Goal: Transaction & Acquisition: Book appointment/travel/reservation

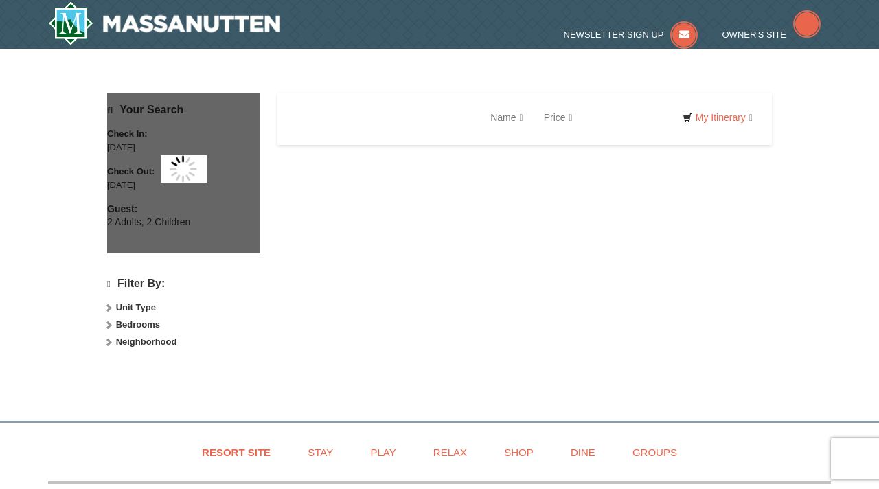
scroll to position [71, 0]
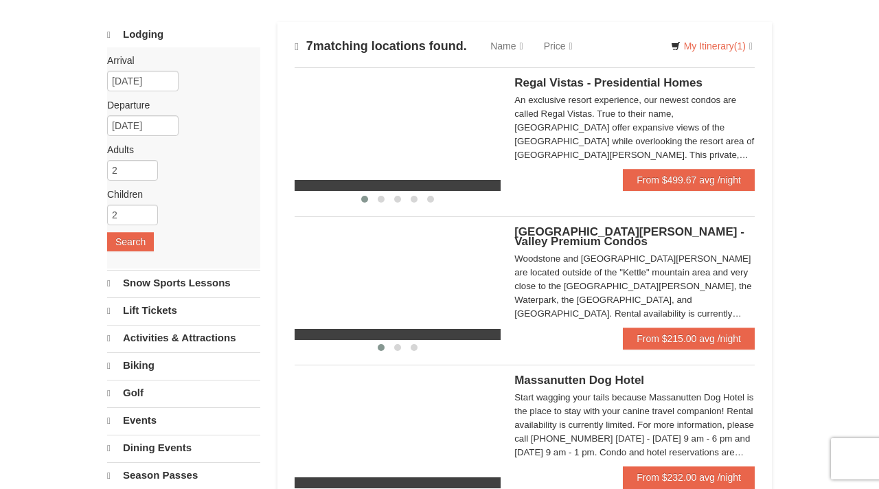
select select "10"
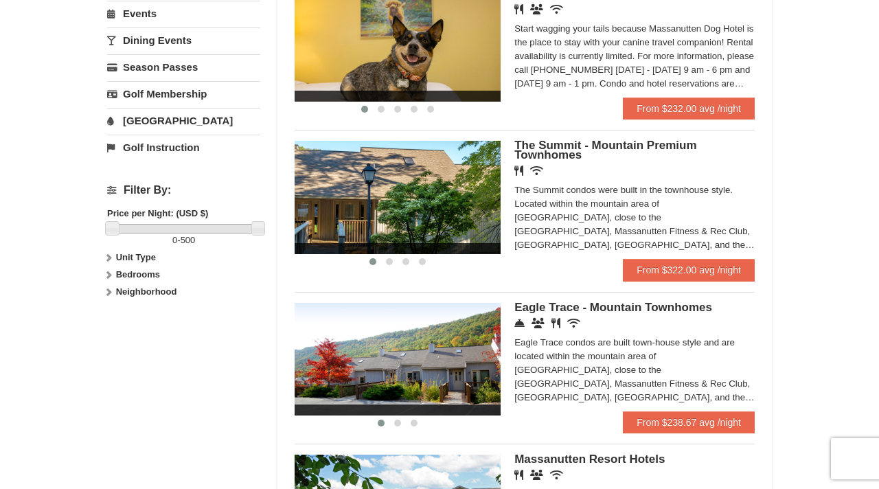
scroll to position [472, 0]
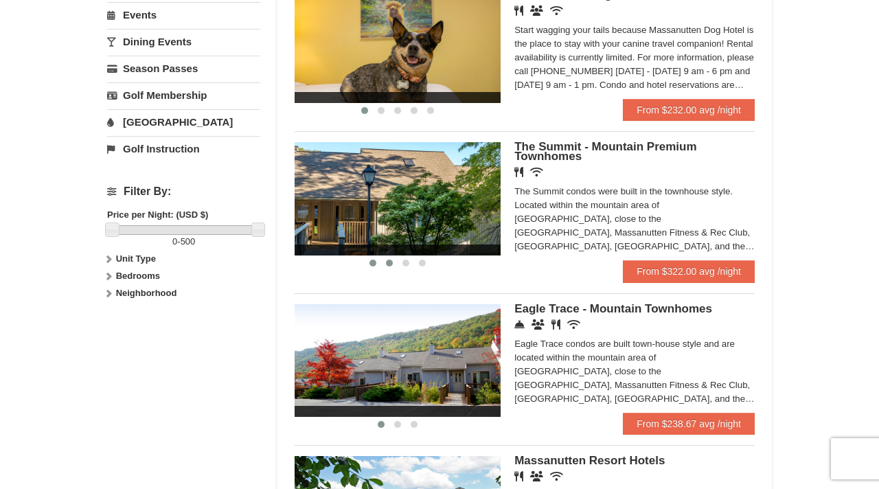
click at [389, 265] on span at bounding box center [389, 263] width 7 height 7
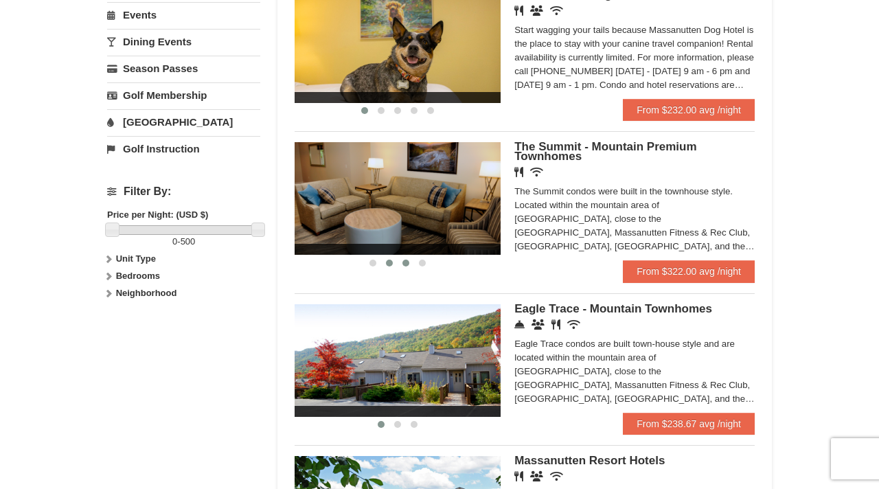
click at [407, 267] on span at bounding box center [406, 263] width 7 height 7
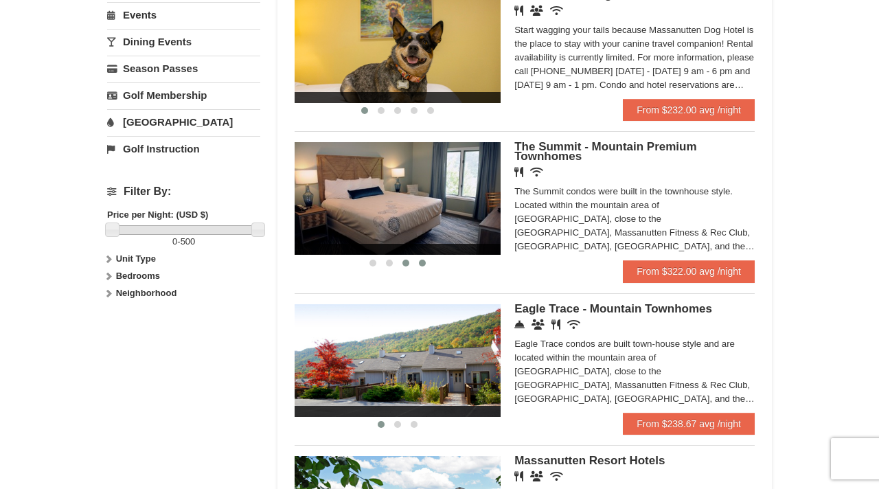
click at [424, 267] on span at bounding box center [422, 263] width 7 height 7
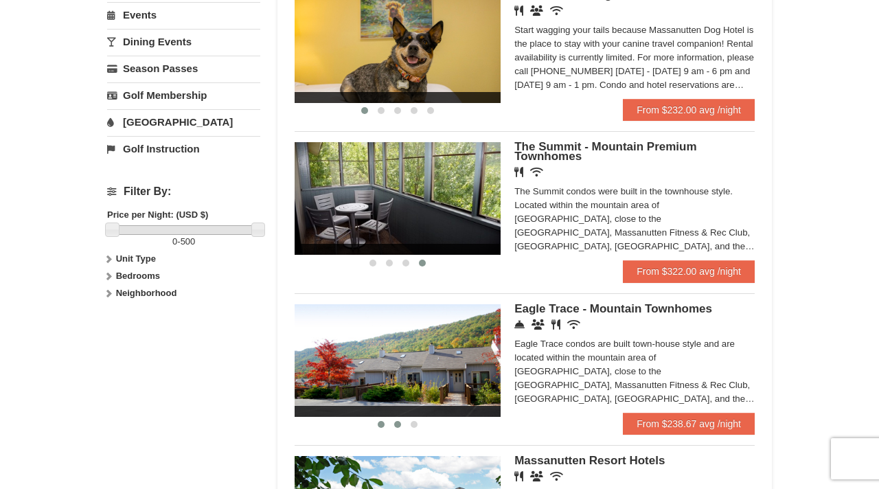
click at [398, 428] on span at bounding box center [397, 424] width 7 height 7
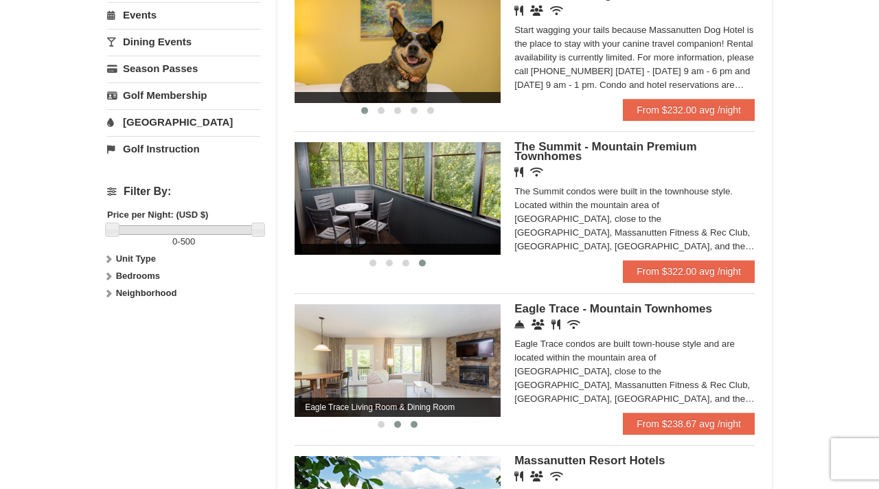
click at [416, 431] on button at bounding box center [414, 425] width 16 height 14
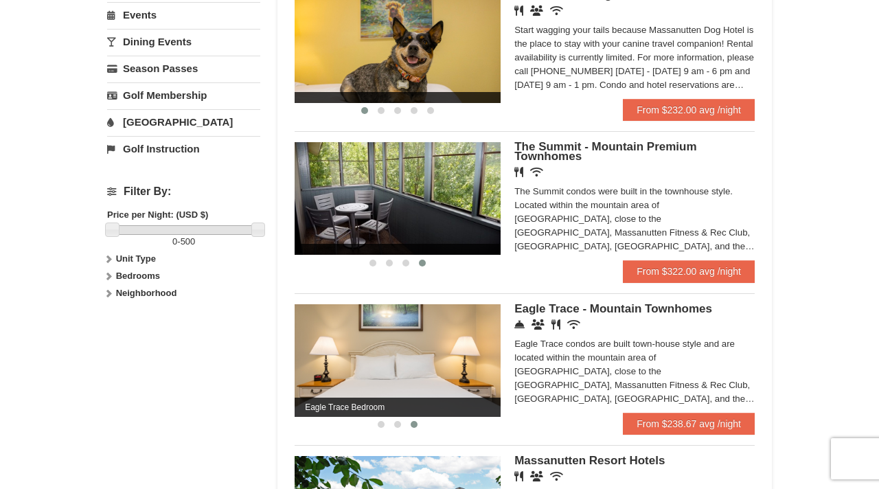
click at [604, 310] on span "Eagle Trace - Mountain Townhomes" at bounding box center [614, 308] width 198 height 13
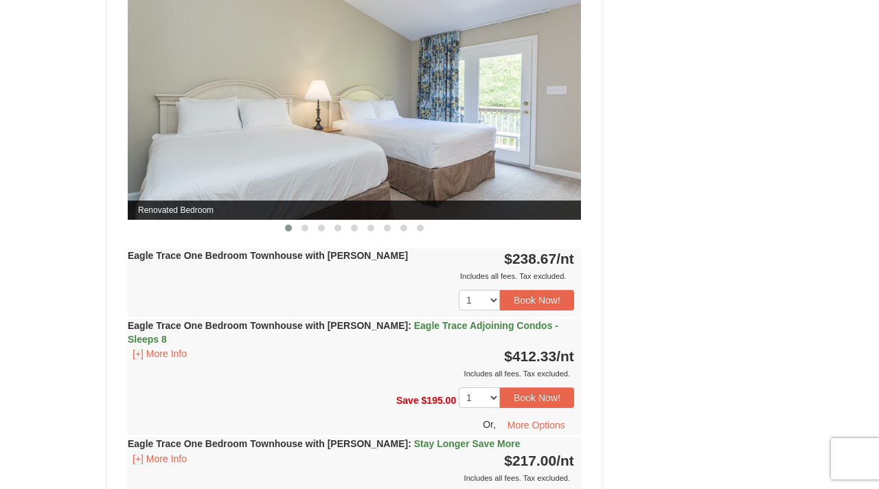
scroll to position [1289, 0]
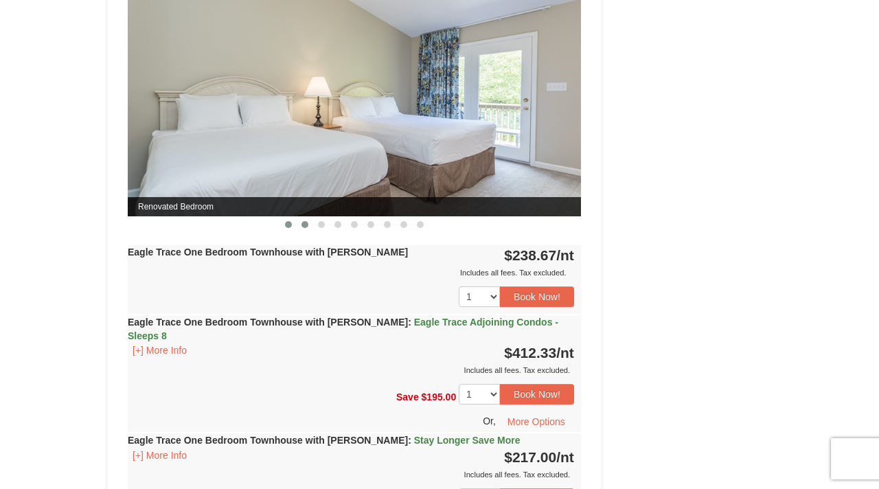
click at [307, 225] on span at bounding box center [305, 224] width 7 height 7
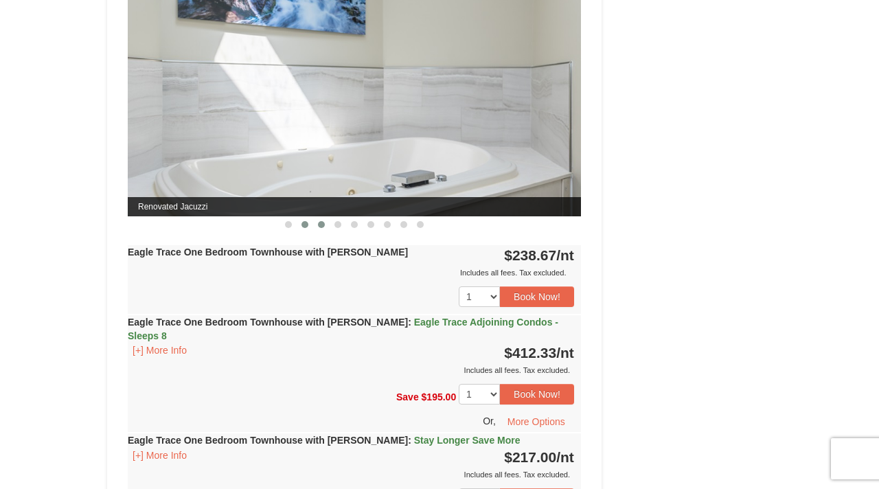
click at [321, 225] on span at bounding box center [321, 224] width 7 height 7
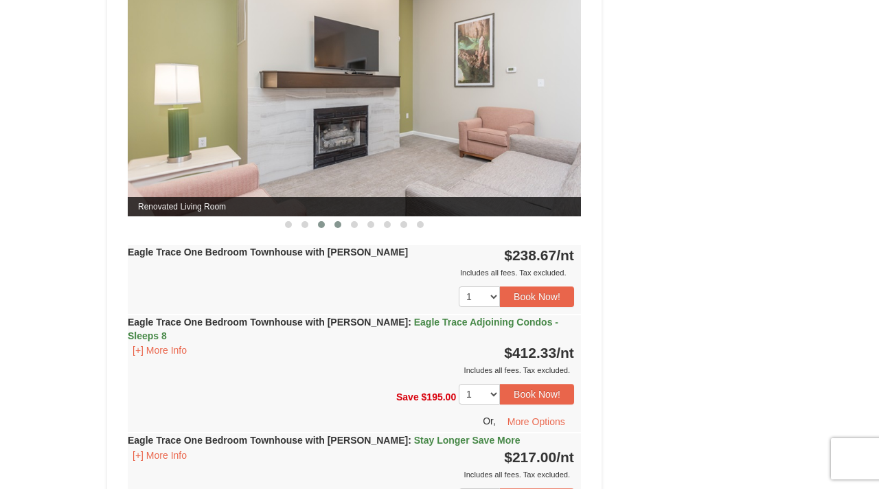
click at [337, 225] on span at bounding box center [338, 224] width 7 height 7
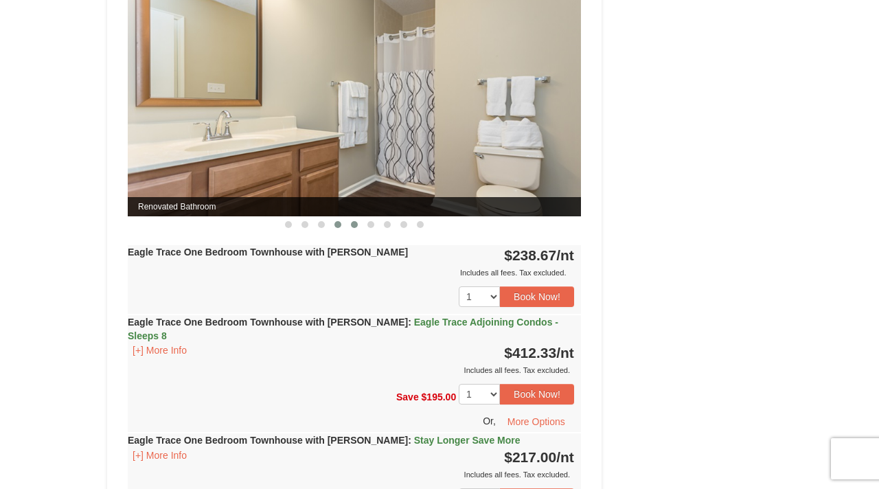
click at [355, 227] on button at bounding box center [354, 225] width 16 height 14
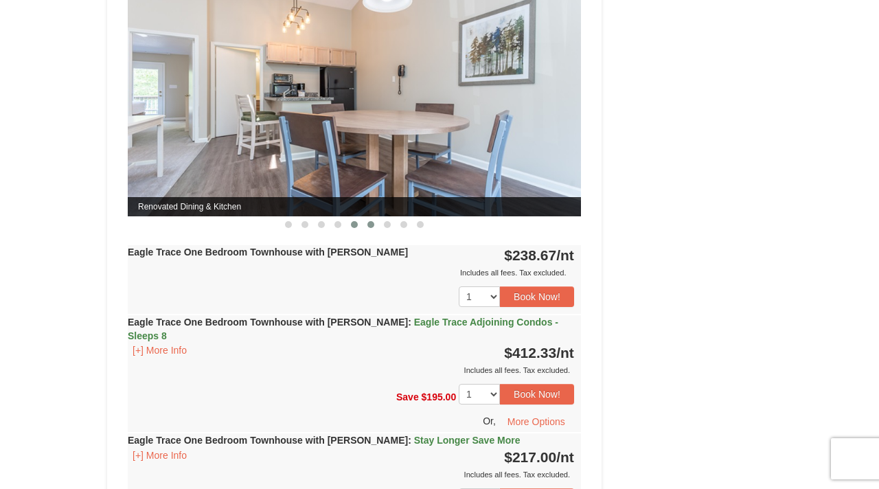
click at [371, 226] on span at bounding box center [371, 224] width 7 height 7
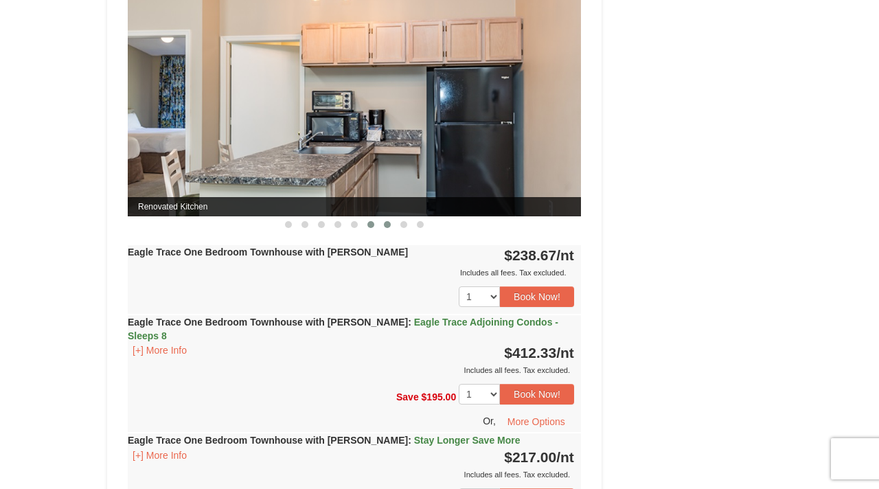
click at [387, 224] on span at bounding box center [387, 224] width 7 height 7
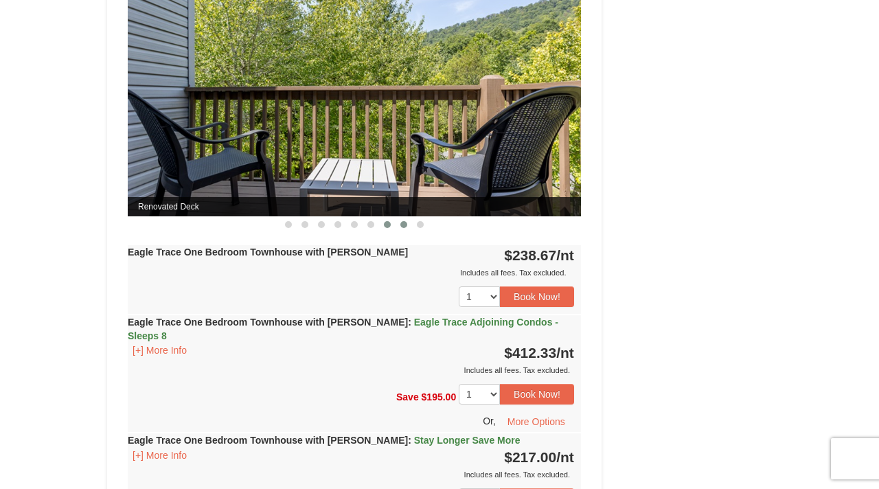
click at [403, 225] on span at bounding box center [403, 224] width 7 height 7
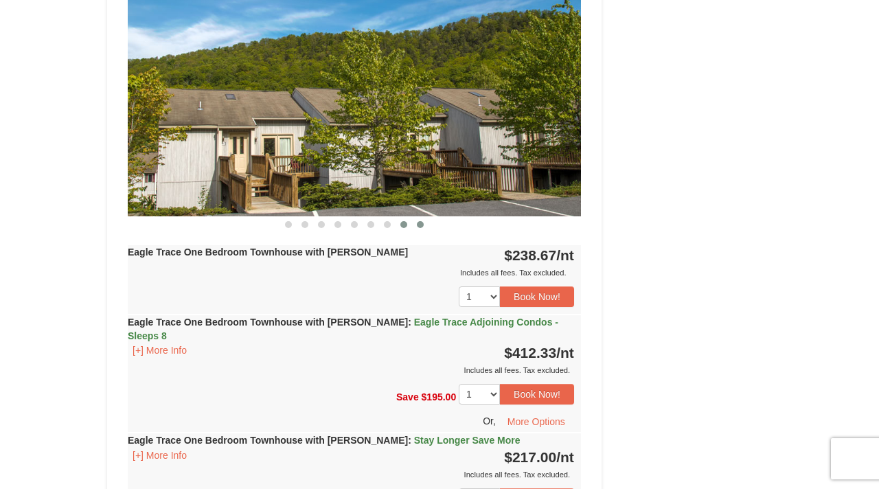
click at [422, 226] on span at bounding box center [420, 224] width 7 height 7
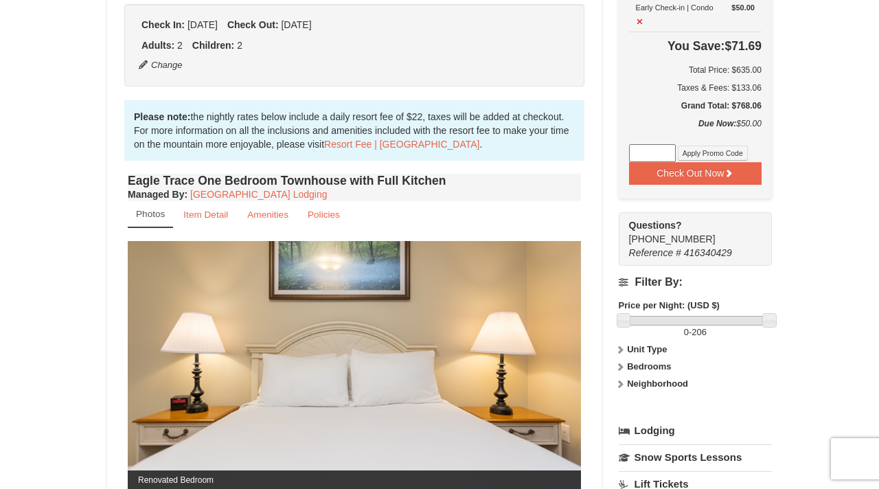
scroll to position [372, 0]
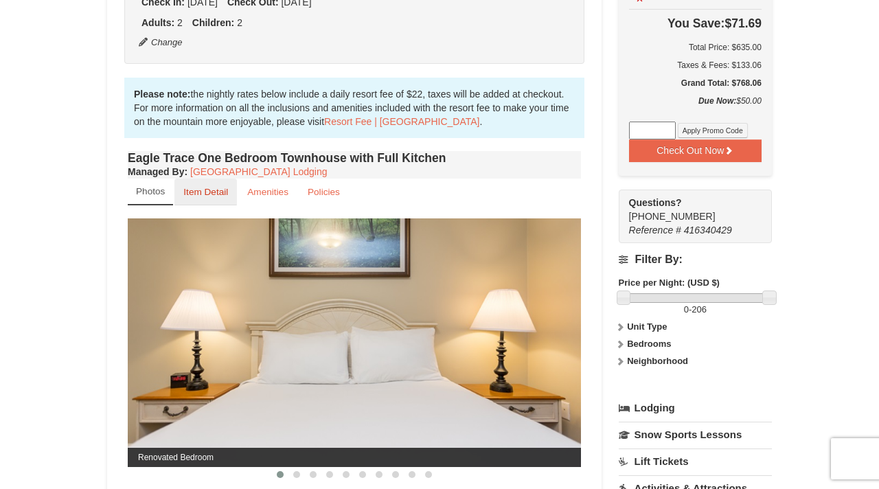
click at [224, 192] on small "Item Detail" at bounding box center [205, 192] width 45 height 10
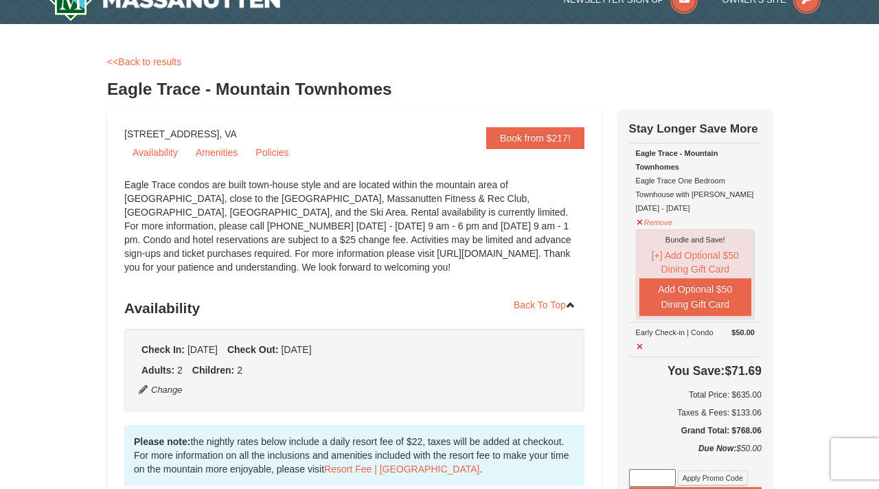
scroll to position [0, 0]
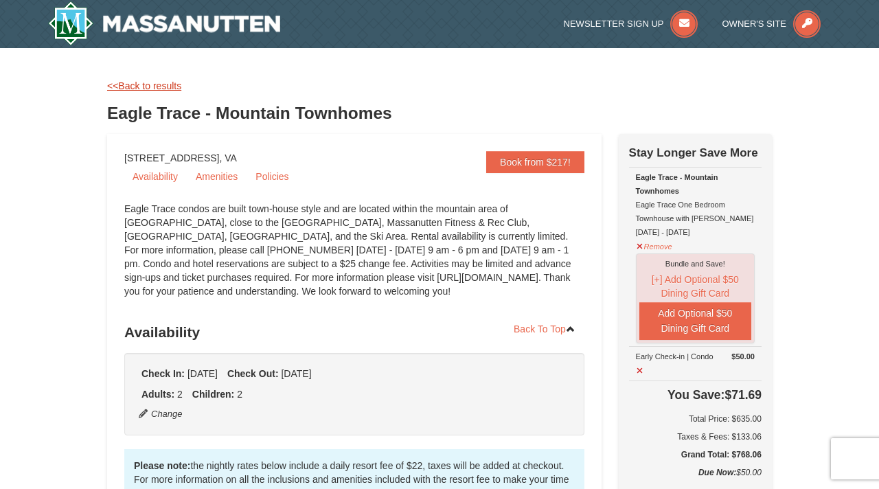
click at [161, 82] on link "<<Back to results" at bounding box center [144, 85] width 74 height 11
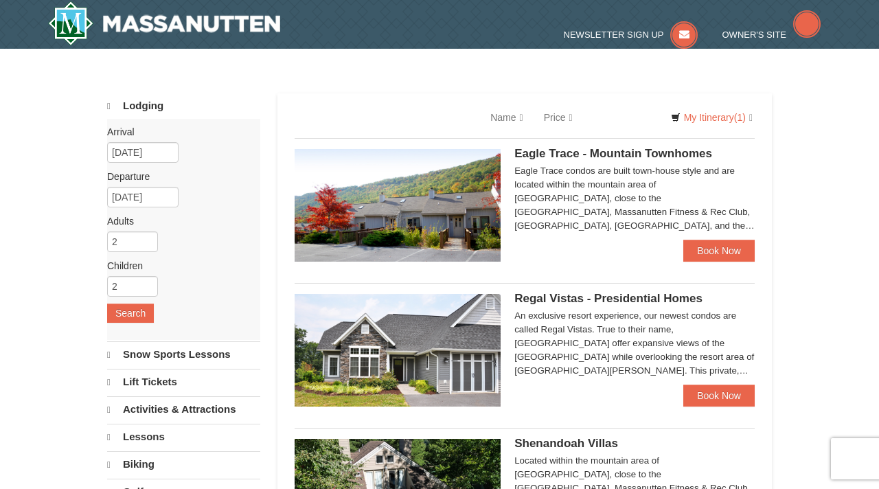
scroll to position [501, 0]
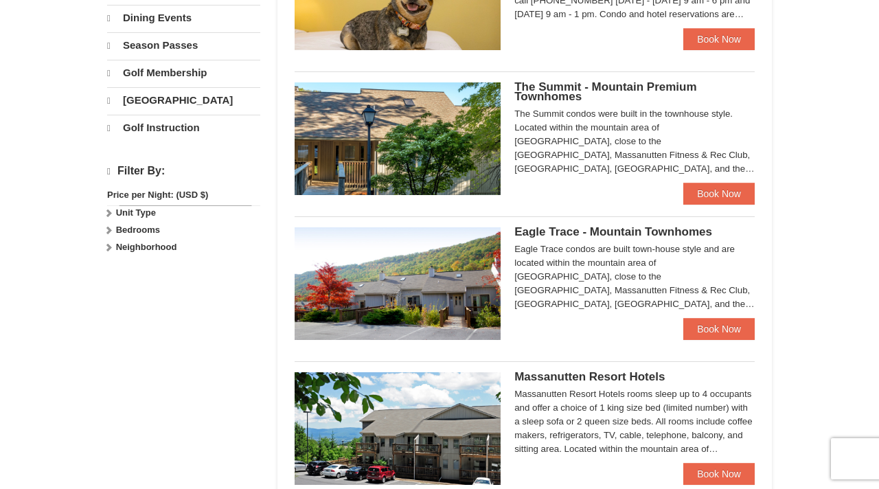
select select "10"
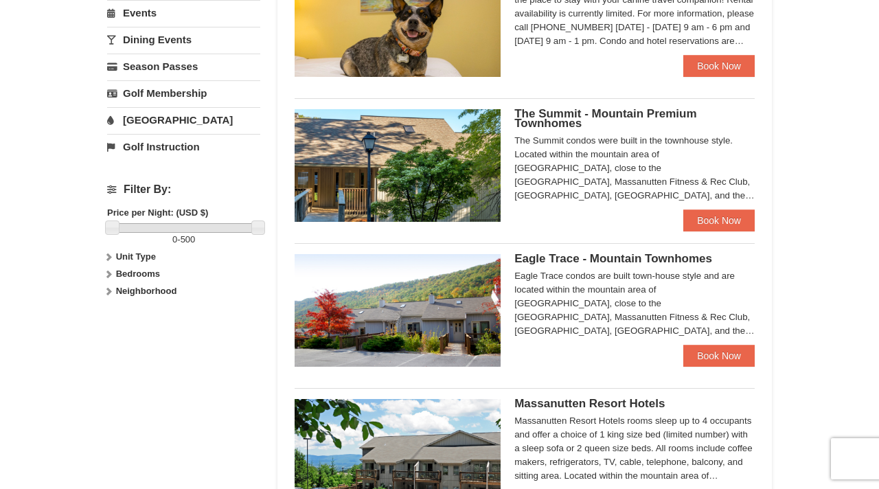
scroll to position [472, 0]
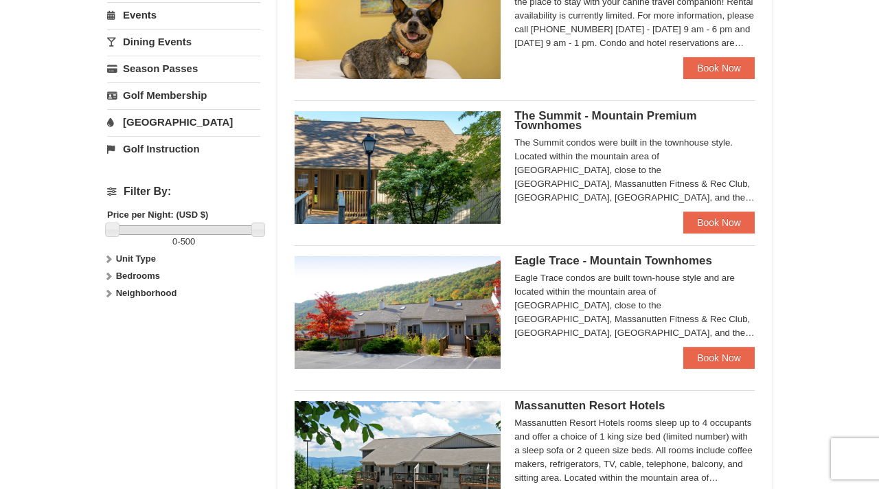
click at [565, 120] on span "The Summit - Mountain Premium Townhomes" at bounding box center [606, 120] width 182 height 23
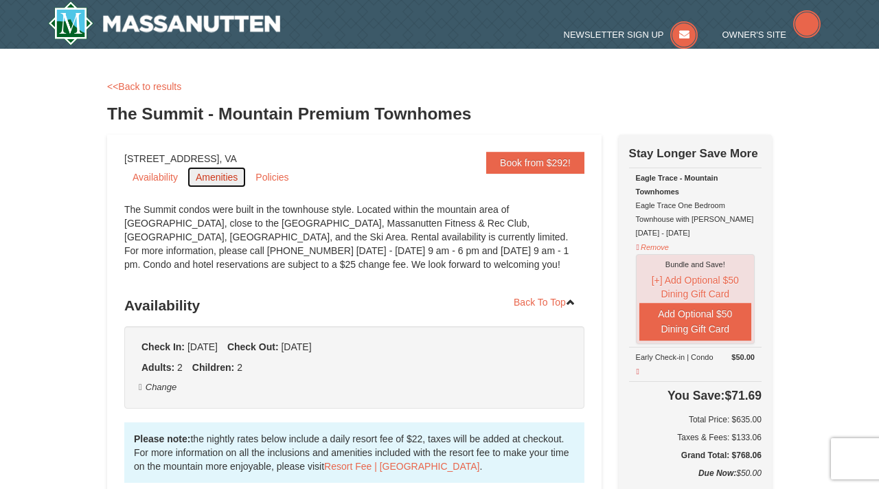
click at [226, 179] on link "Amenities" at bounding box center [217, 177] width 58 height 21
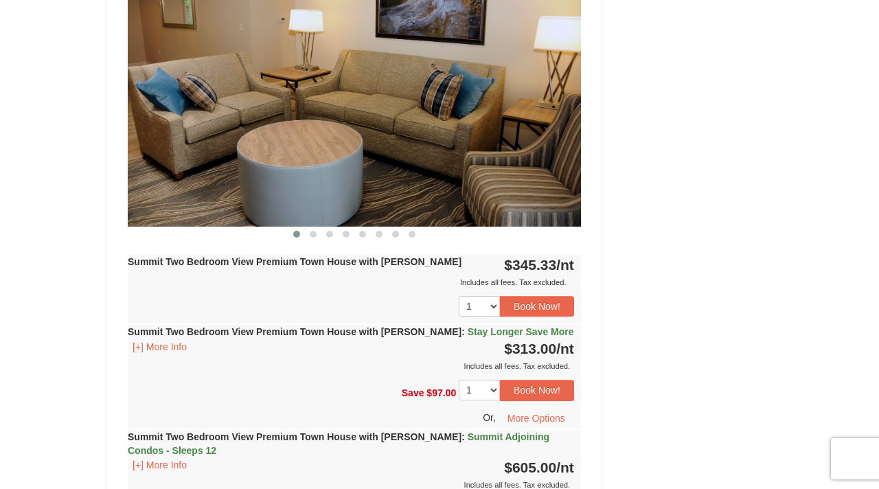
scroll to position [3917, 0]
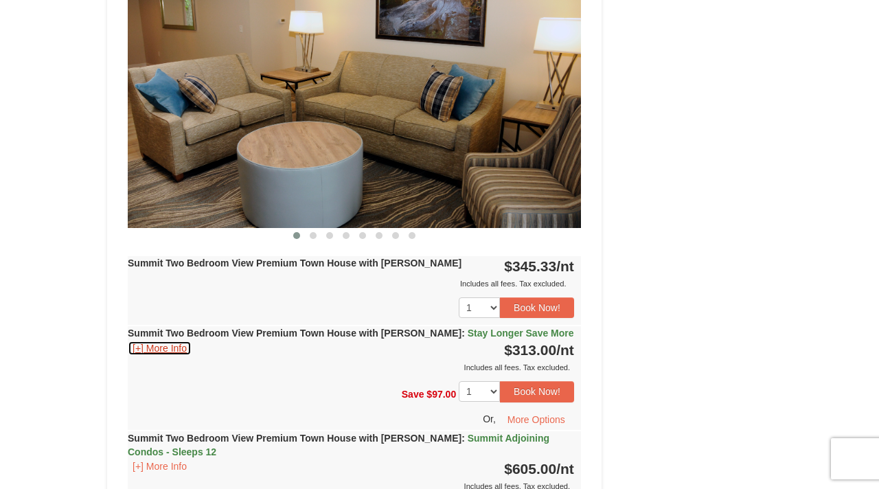
click at [170, 341] on button "[+] More Info" at bounding box center [160, 348] width 64 height 15
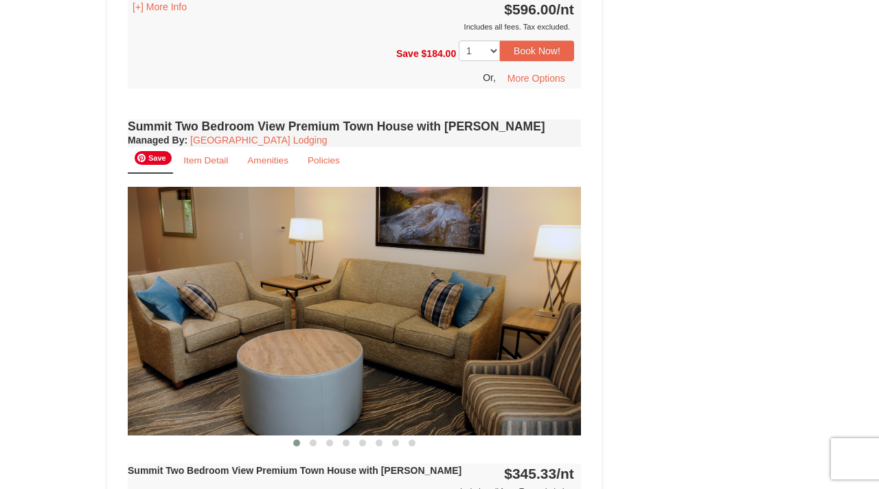
scroll to position [3711, 0]
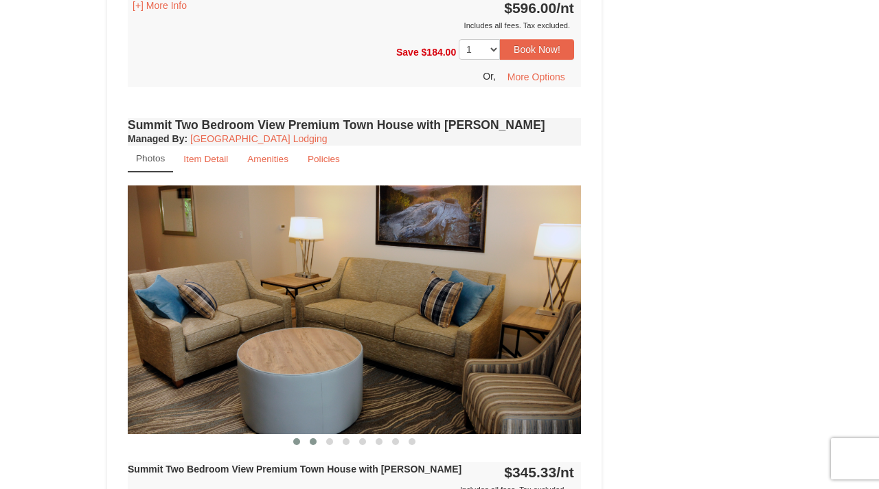
click at [315, 438] on span at bounding box center [313, 441] width 7 height 7
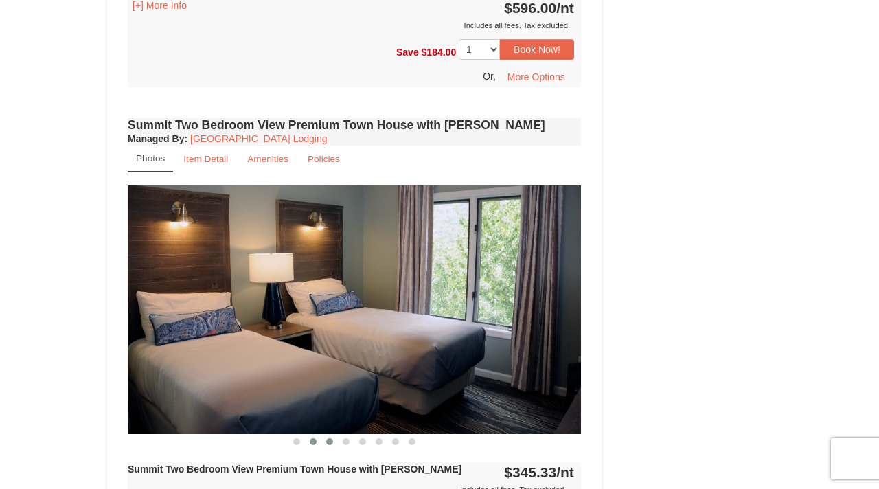
click at [327, 438] on span at bounding box center [329, 441] width 7 height 7
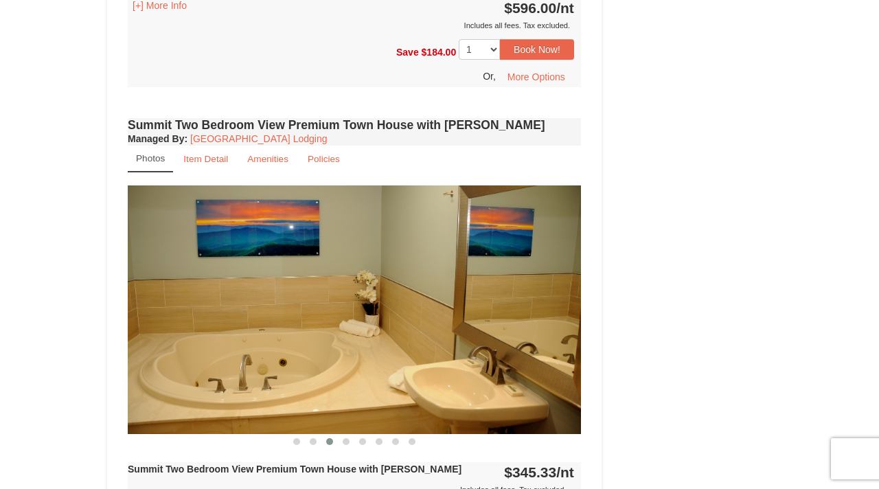
click at [333, 435] on button at bounding box center [329, 442] width 16 height 14
click at [346, 438] on span at bounding box center [346, 441] width 7 height 7
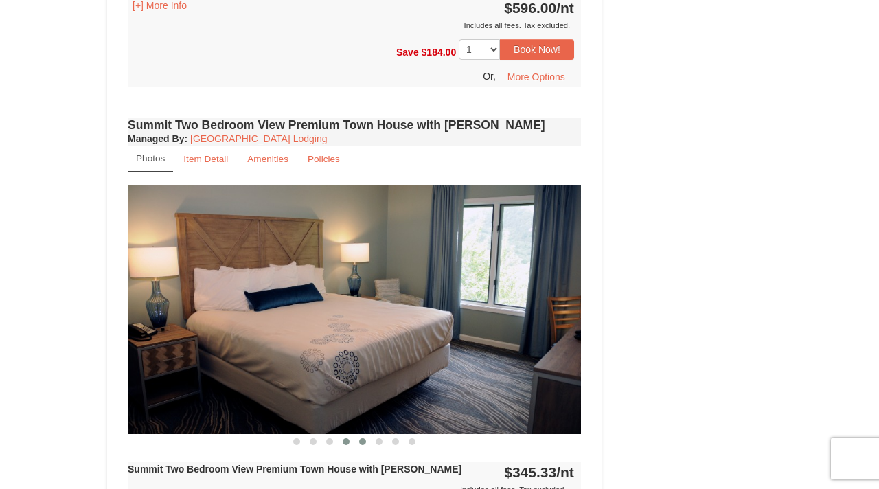
click at [367, 435] on button at bounding box center [362, 442] width 16 height 14
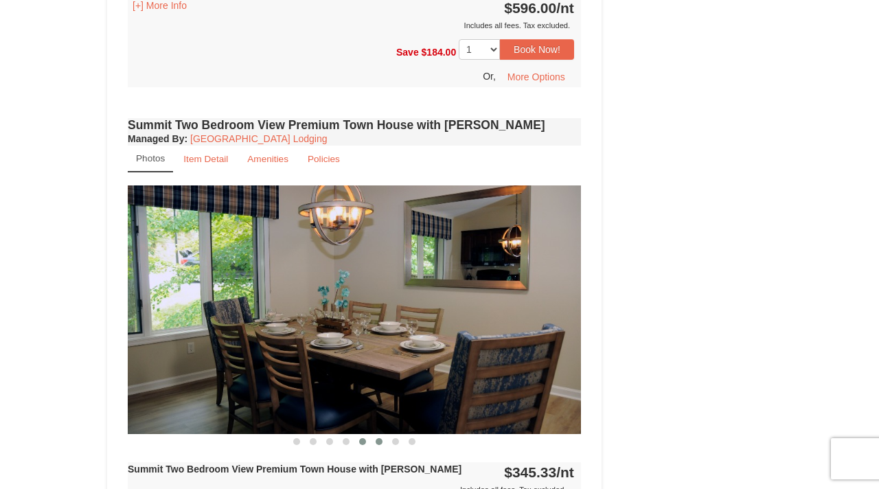
click at [383, 435] on button at bounding box center [379, 442] width 16 height 14
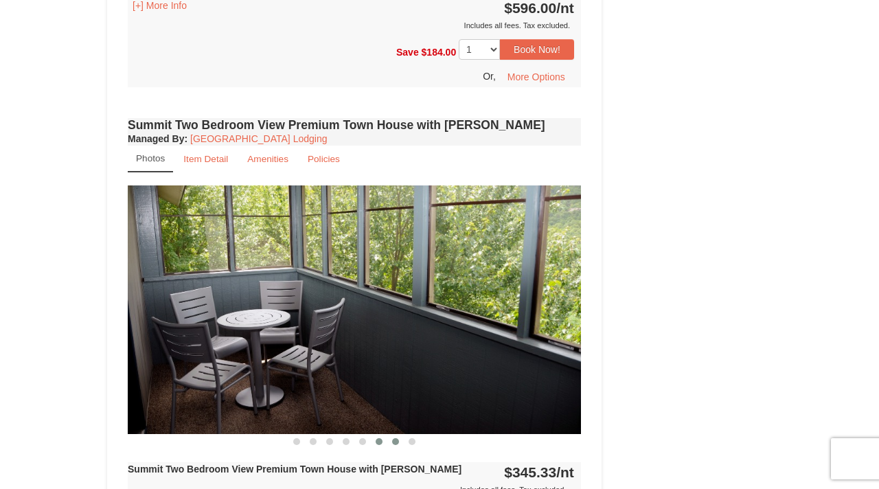
click at [396, 438] on span at bounding box center [395, 441] width 7 height 7
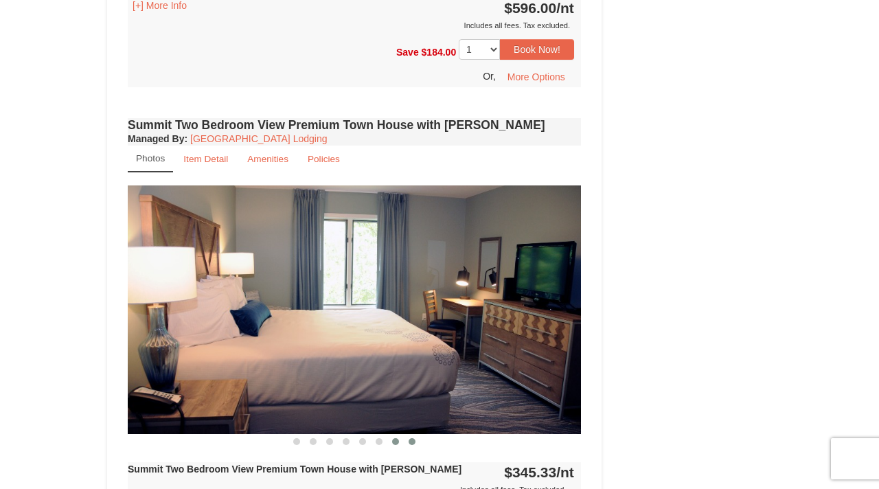
click at [412, 438] on span at bounding box center [412, 441] width 7 height 7
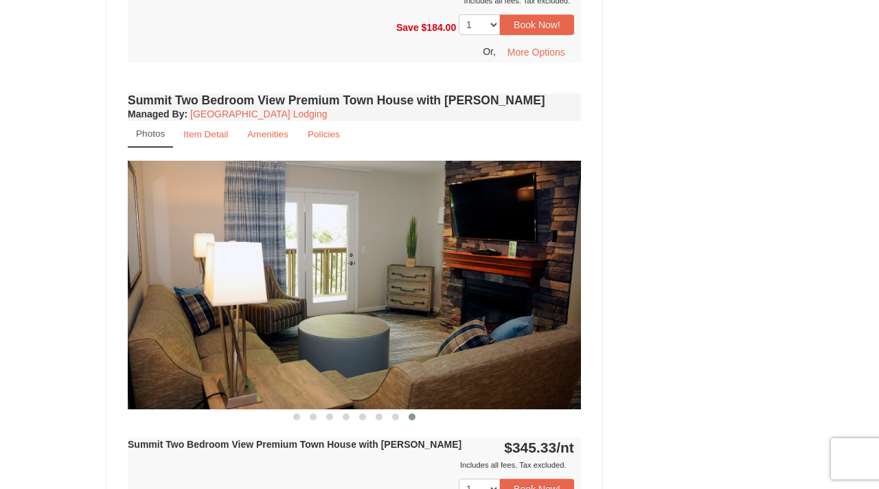
scroll to position [3744, 0]
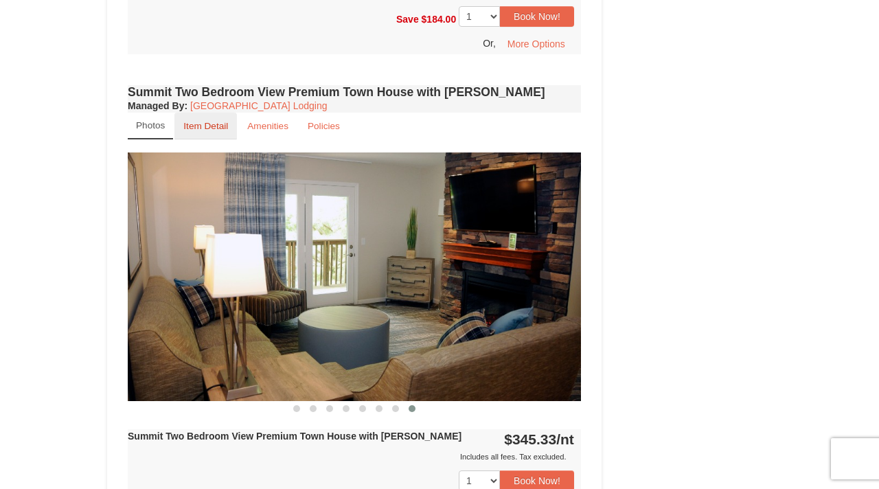
click at [223, 121] on small "Item Detail" at bounding box center [205, 126] width 45 height 10
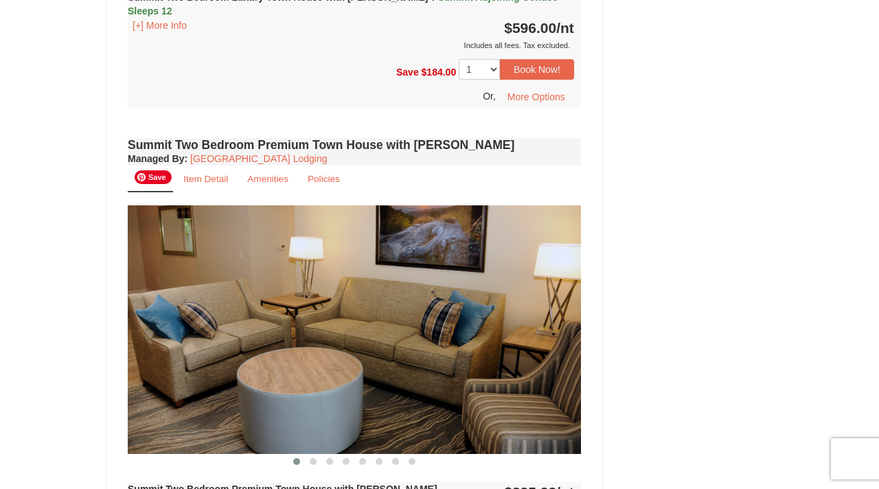
scroll to position [2364, 0]
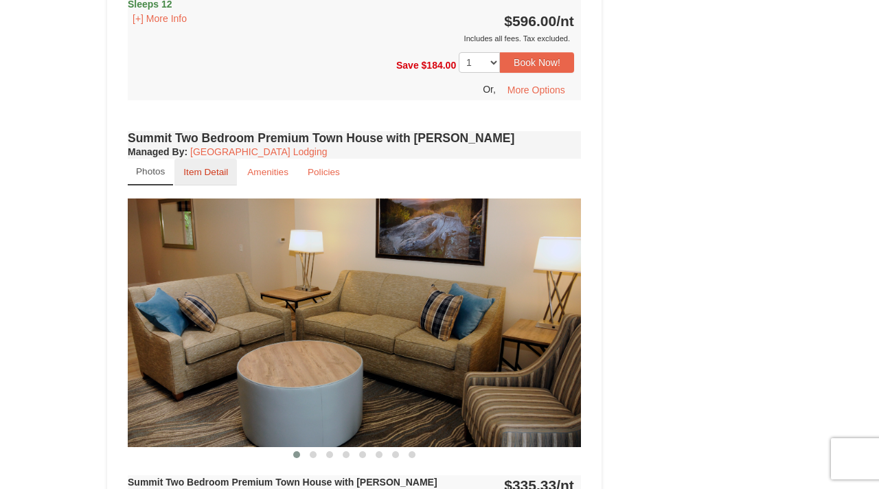
click at [210, 167] on small "Item Detail" at bounding box center [205, 172] width 45 height 10
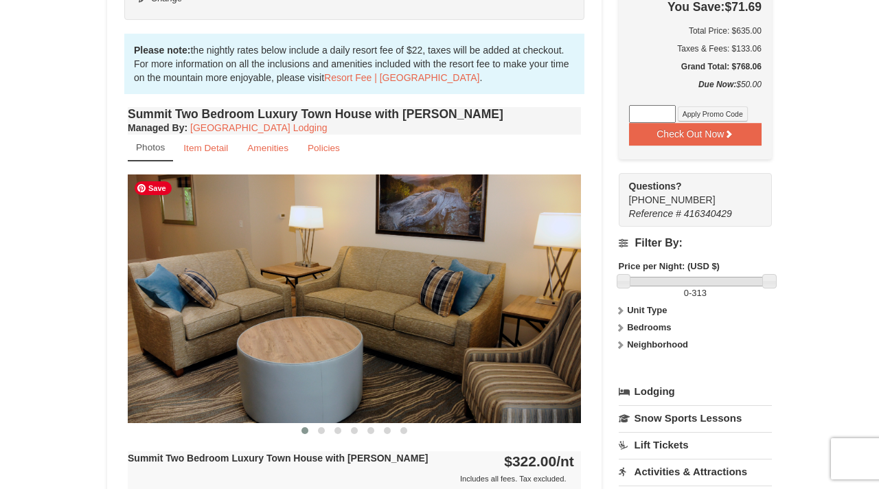
scroll to position [385, 0]
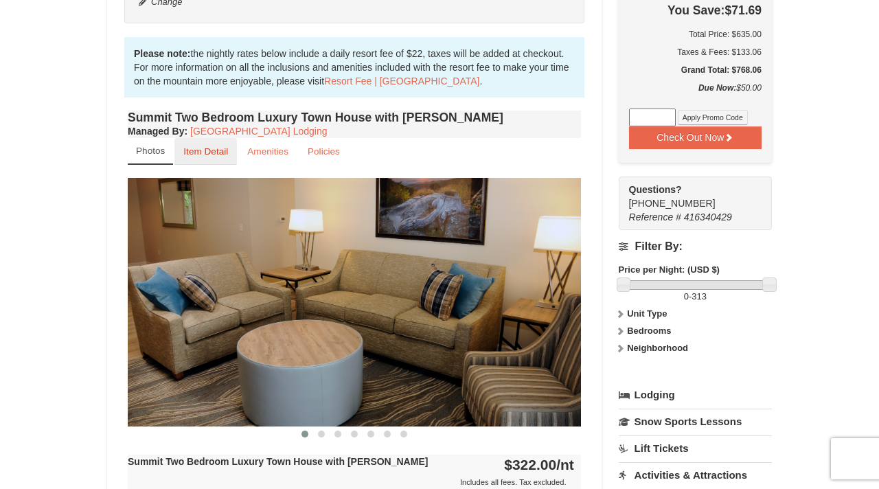
click at [213, 149] on small "Item Detail" at bounding box center [205, 151] width 45 height 10
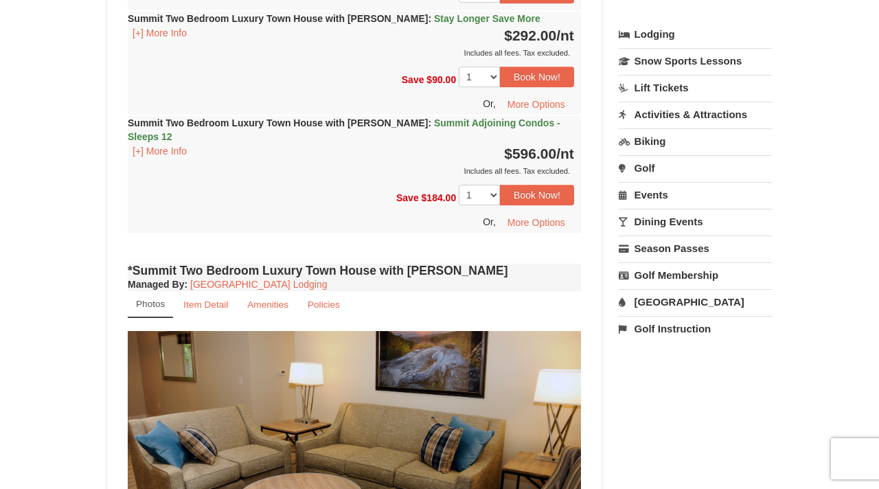
scroll to position [751, 0]
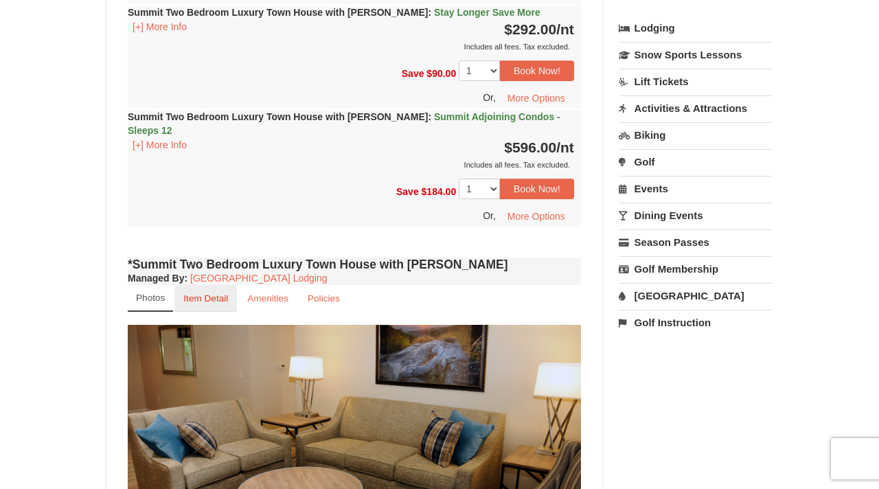
click at [216, 293] on small "Item Detail" at bounding box center [205, 298] width 45 height 10
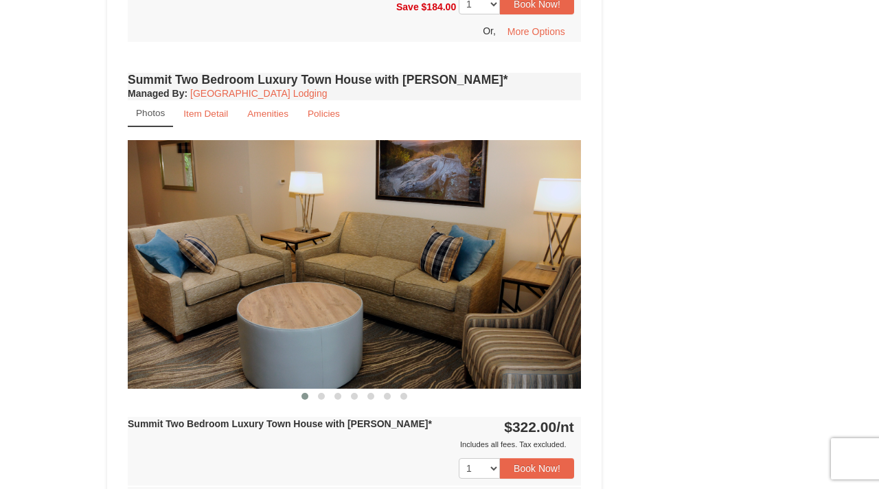
scroll to position [1467, 0]
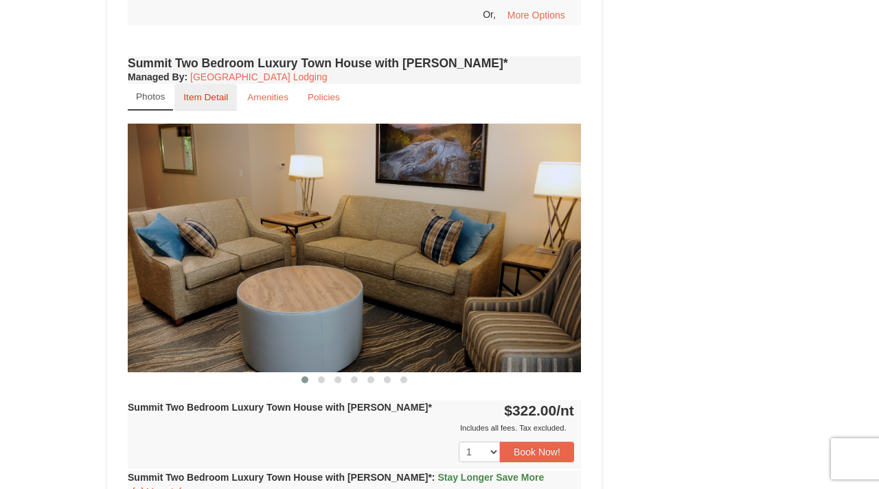
click at [208, 84] on link "Item Detail" at bounding box center [205, 97] width 63 height 27
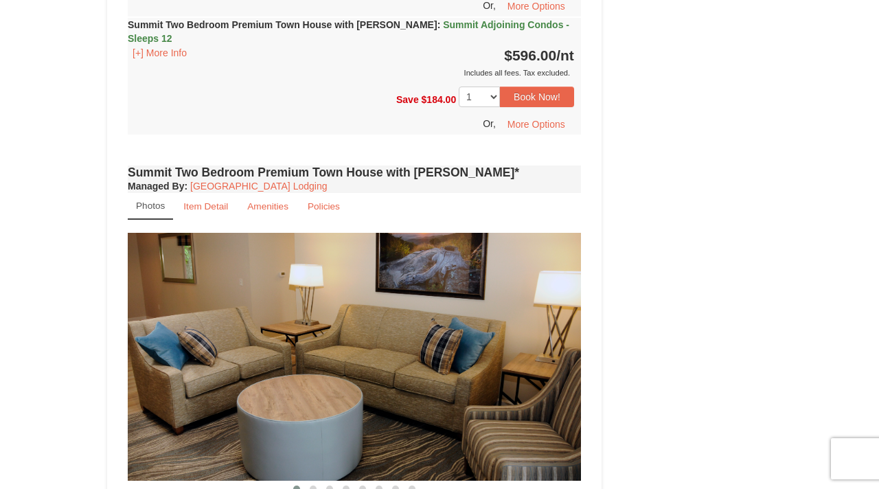
scroll to position [2387, 0]
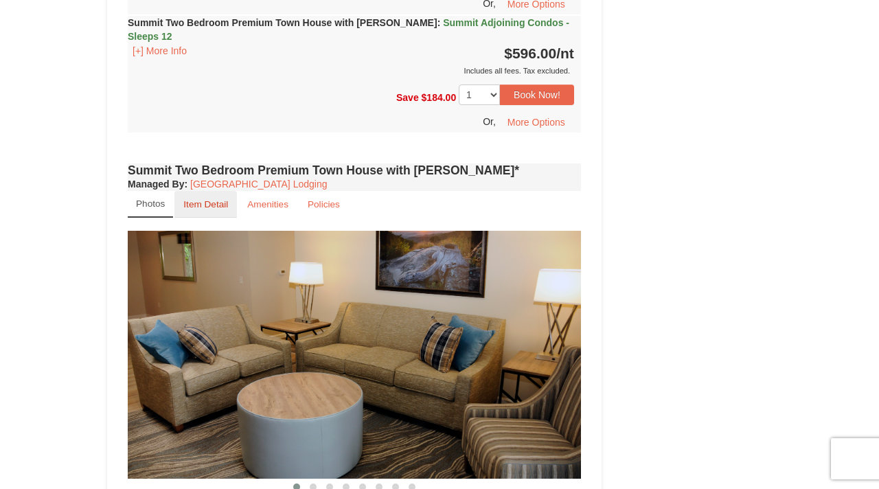
click at [206, 191] on link "Item Detail" at bounding box center [205, 204] width 63 height 27
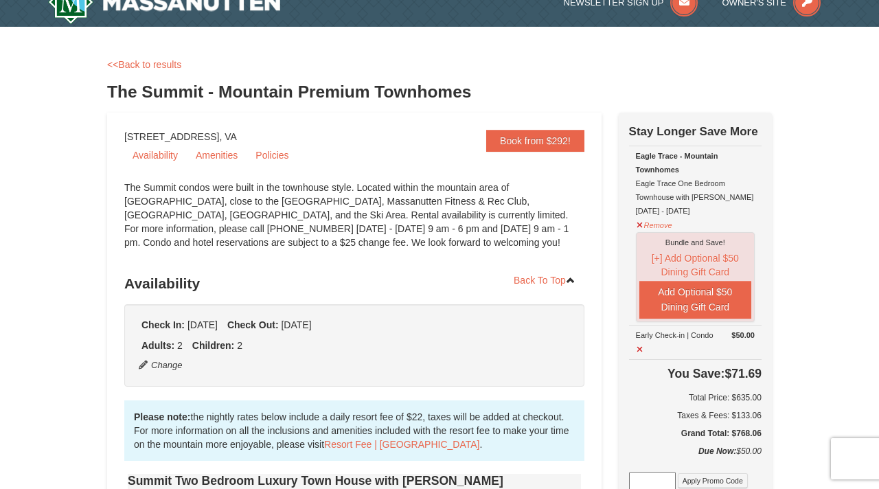
scroll to position [0, 0]
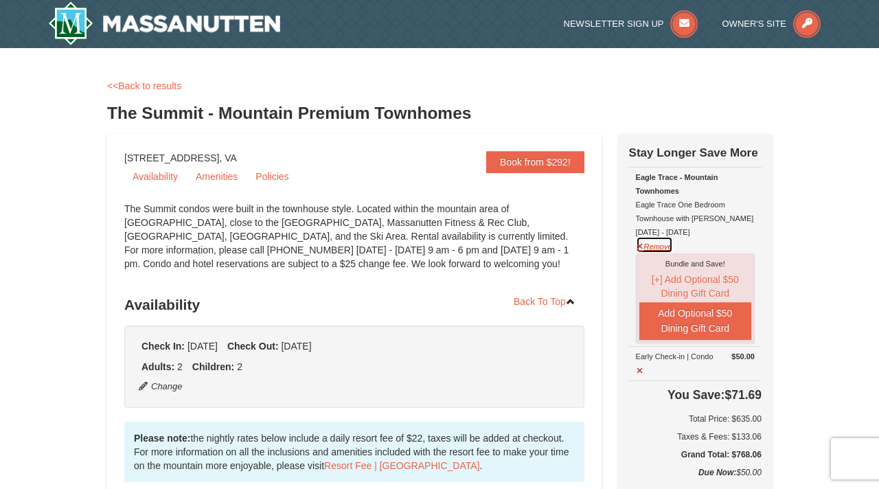
click at [652, 246] on button "Remove" at bounding box center [654, 244] width 37 height 17
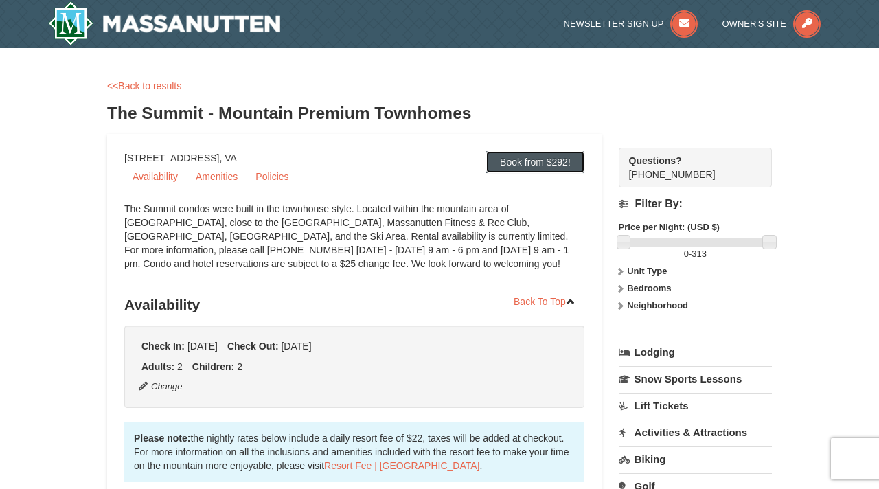
click at [516, 161] on link "Book from $292!" at bounding box center [535, 162] width 98 height 22
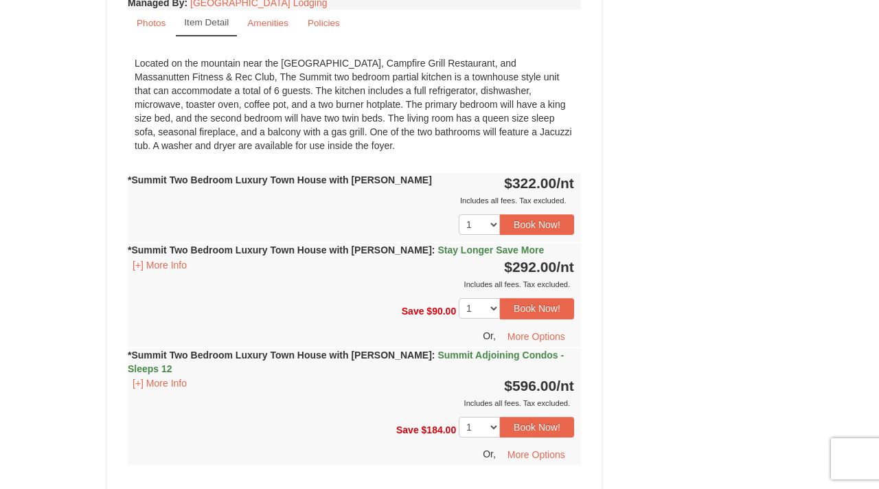
scroll to position [1046, 0]
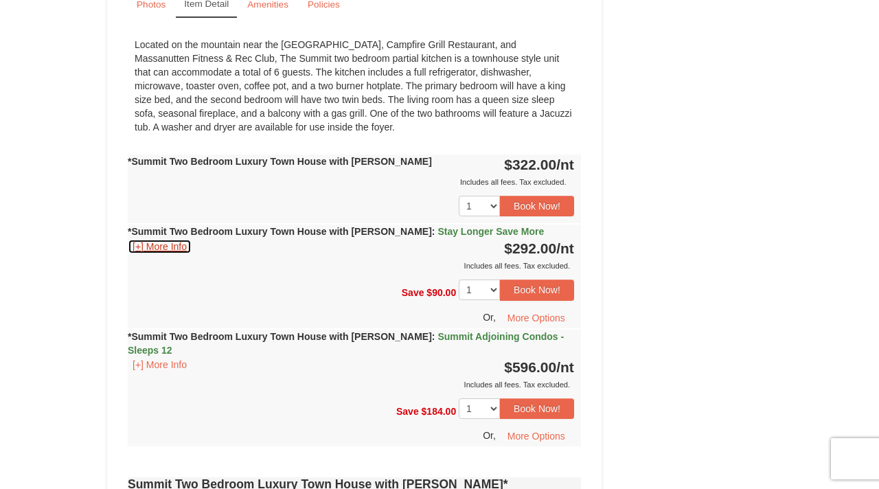
click at [174, 239] on button "[+] More Info" at bounding box center [160, 246] width 64 height 15
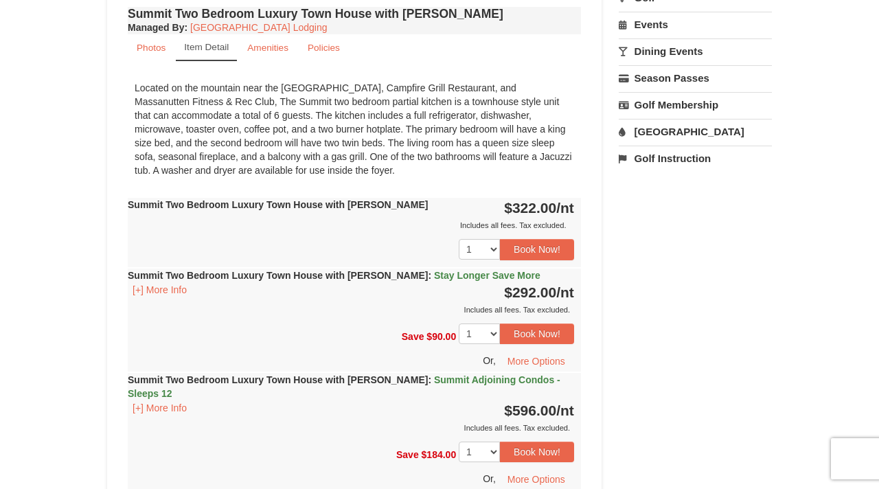
scroll to position [489, 0]
click at [321, 44] on small "Policies" at bounding box center [324, 47] width 32 height 10
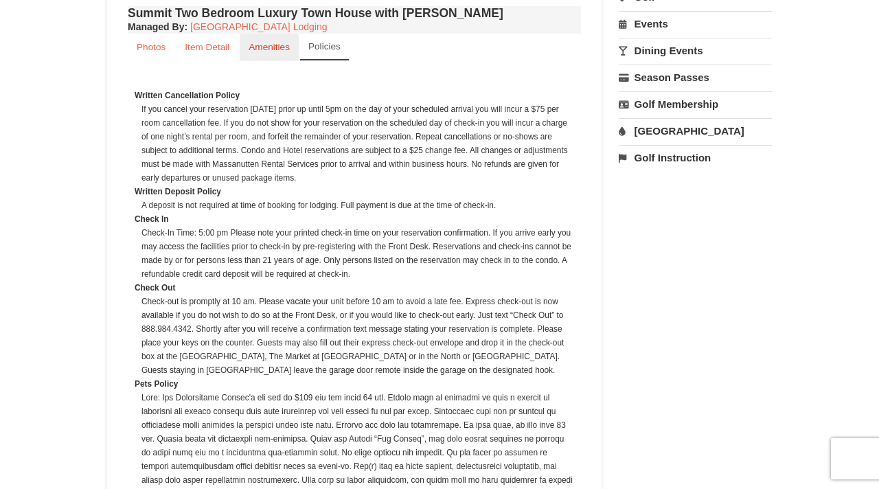
click at [276, 49] on small "Amenities" at bounding box center [269, 47] width 41 height 10
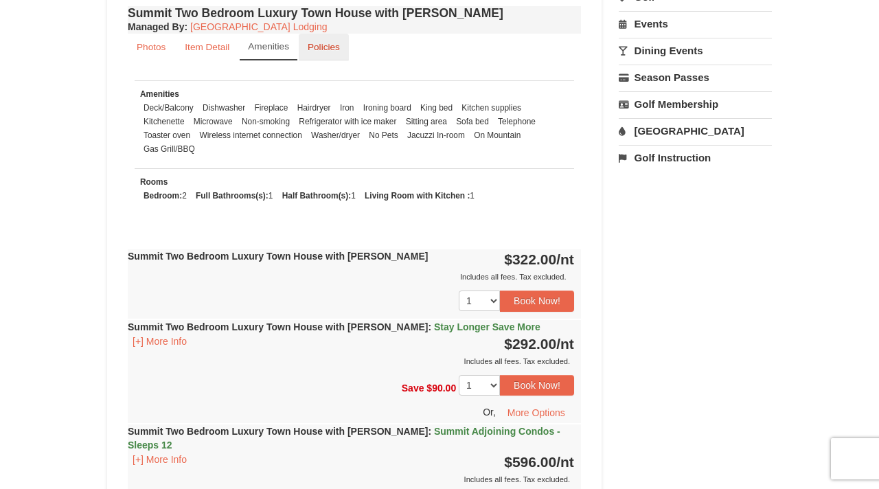
click at [326, 47] on small "Policies" at bounding box center [324, 47] width 32 height 10
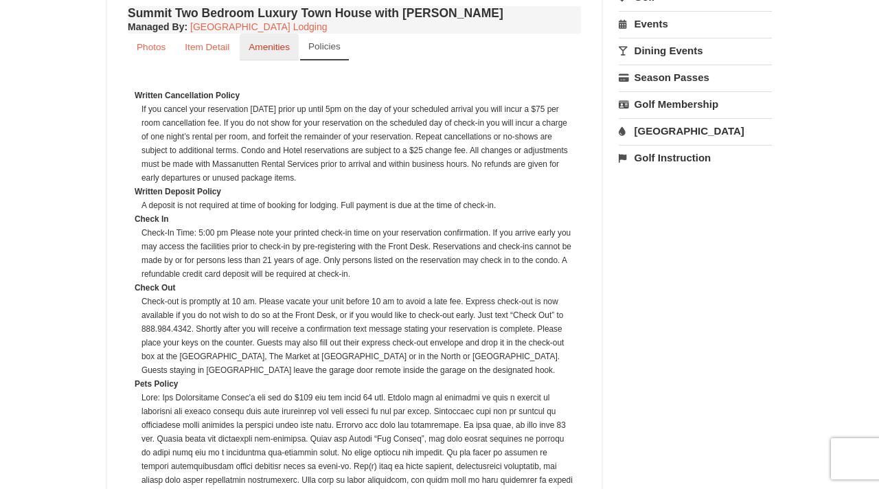
click at [284, 49] on small "Amenities" at bounding box center [269, 47] width 41 height 10
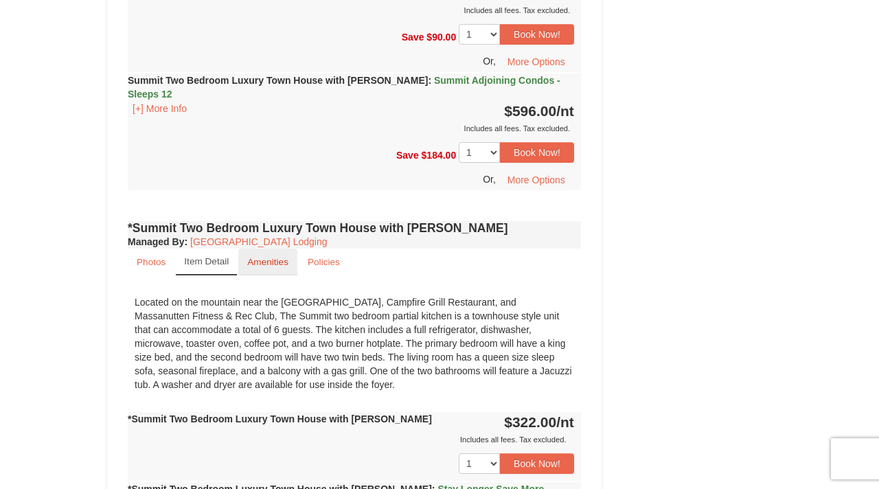
scroll to position [843, 0]
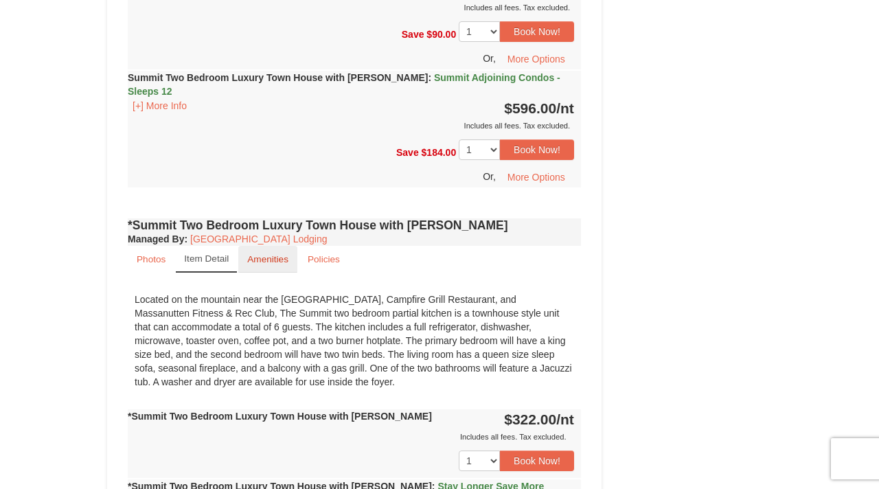
click at [273, 254] on small "Amenities" at bounding box center [267, 259] width 41 height 10
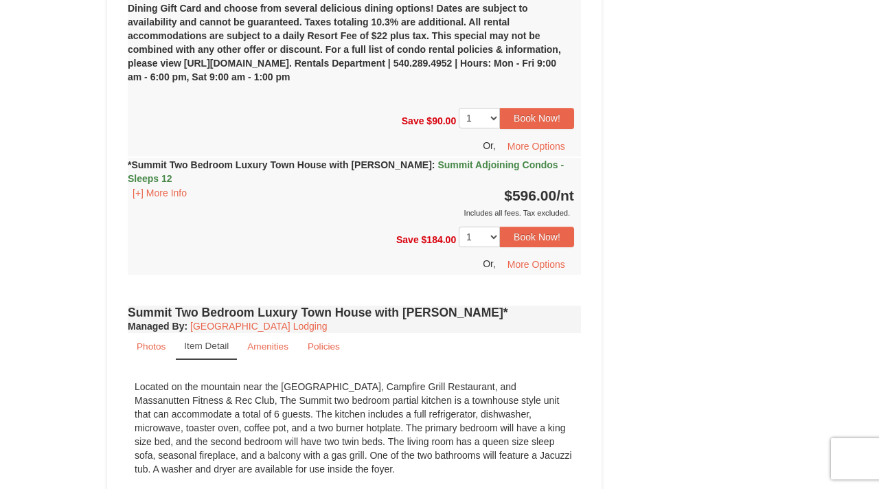
scroll to position [1474, 0]
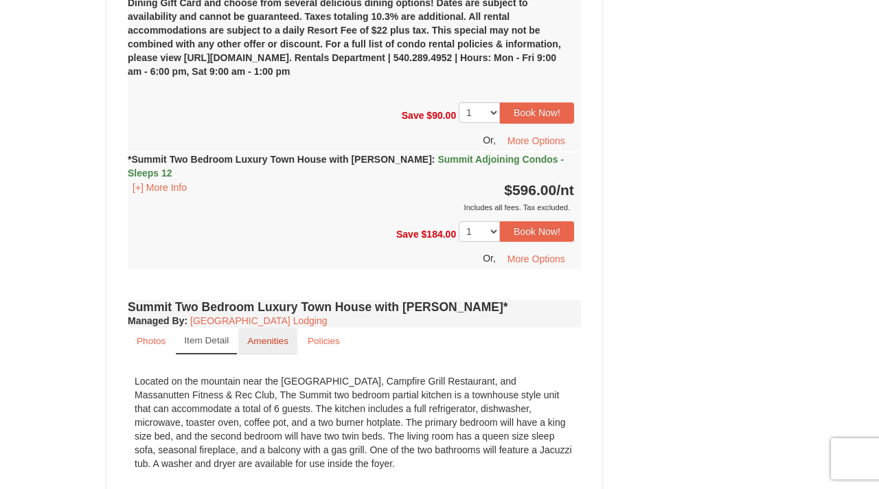
click at [277, 336] on small "Amenities" at bounding box center [267, 341] width 41 height 10
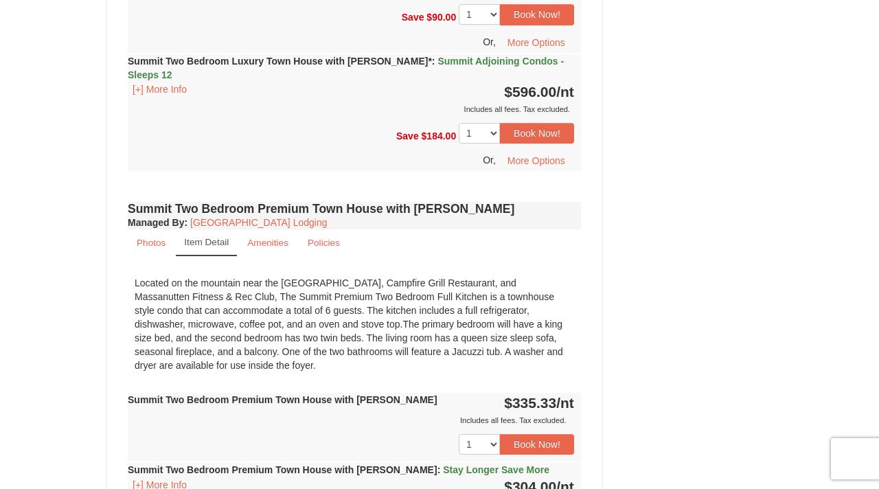
scroll to position [2139, 0]
click at [273, 237] on small "Amenities" at bounding box center [267, 242] width 41 height 10
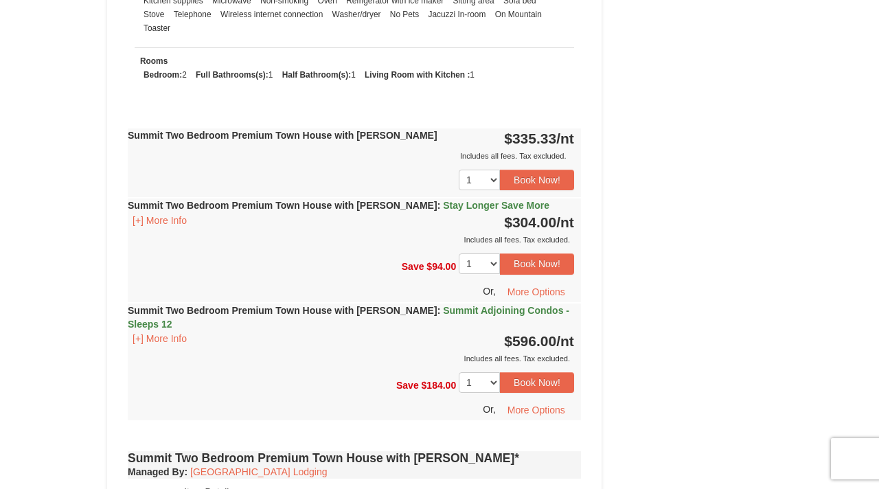
scroll to position [2460, 0]
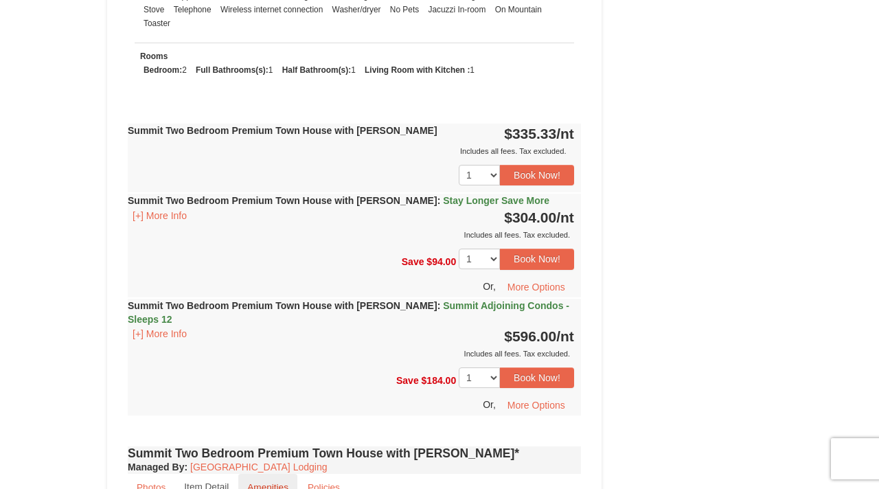
click at [267, 482] on small "Amenities" at bounding box center [267, 487] width 41 height 10
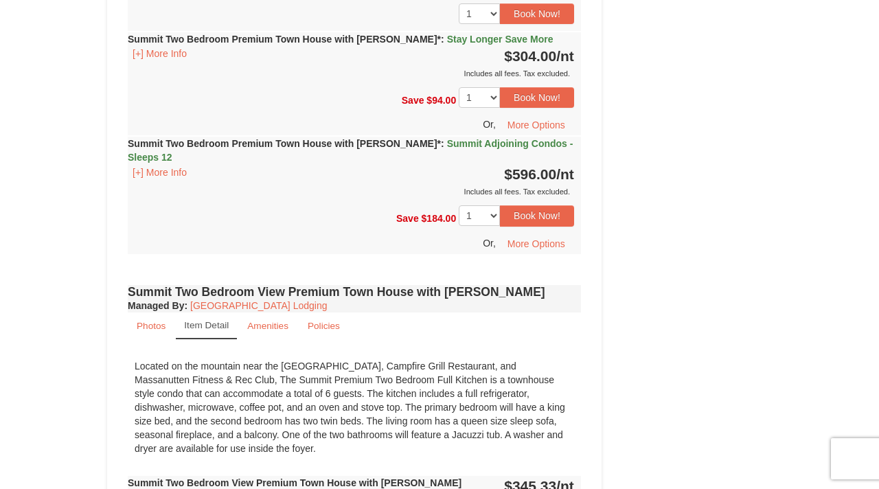
scroll to position [3191, 0]
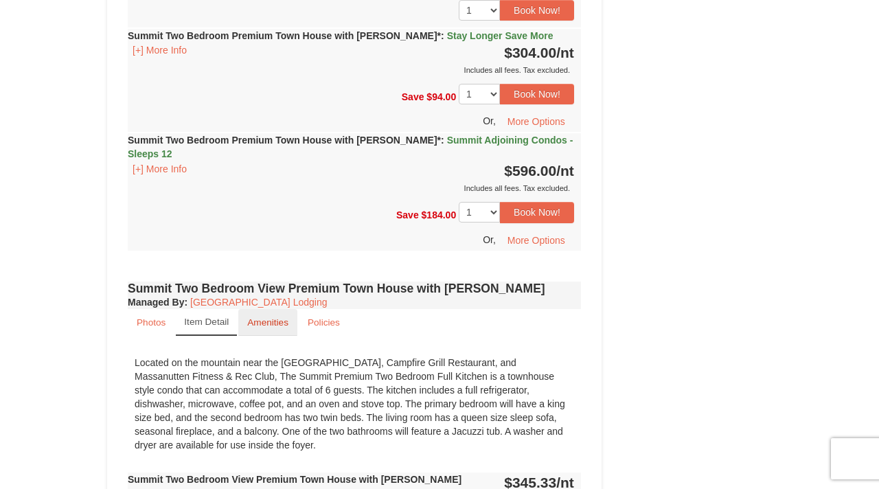
click at [273, 317] on small "Amenities" at bounding box center [267, 322] width 41 height 10
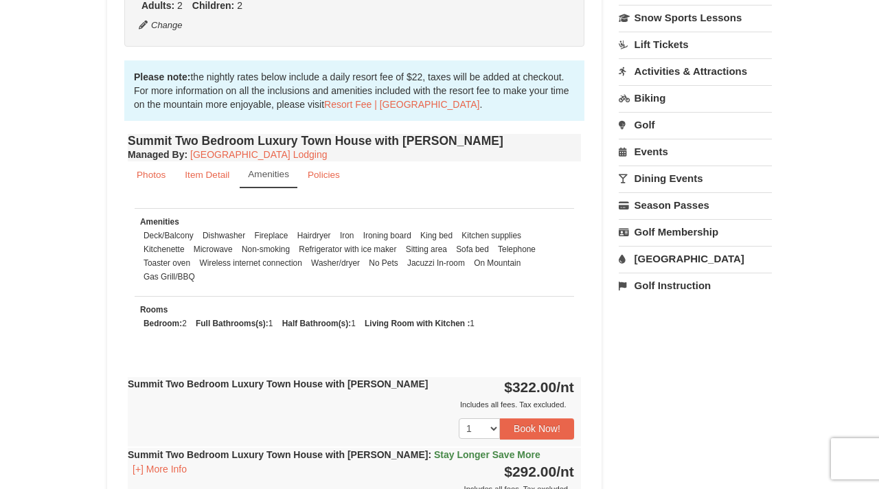
scroll to position [386, 0]
